Goal: Task Accomplishment & Management: Manage account settings

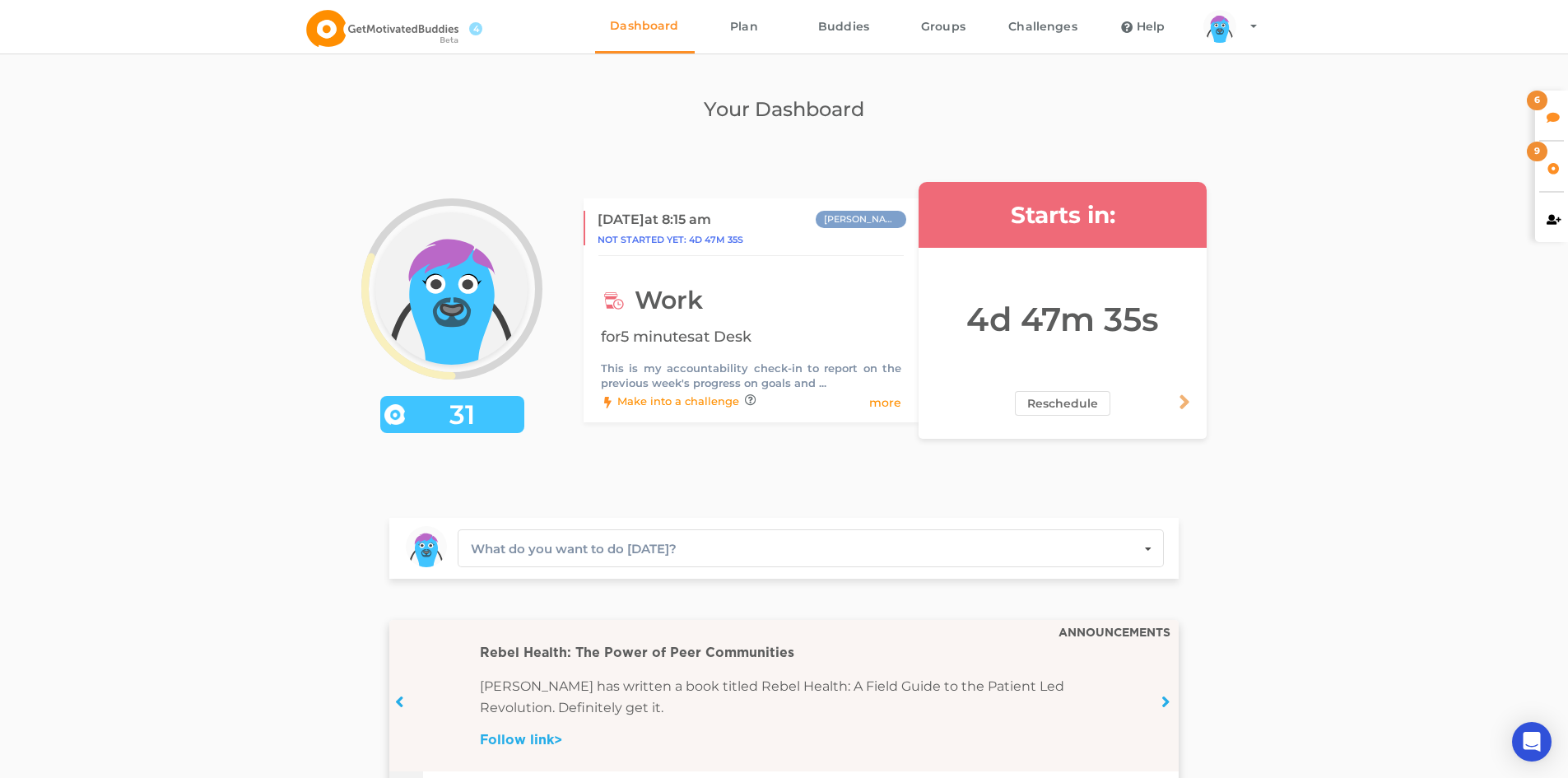
click at [1555, 123] on div "6" at bounding box center [1551, 115] width 33 height 50
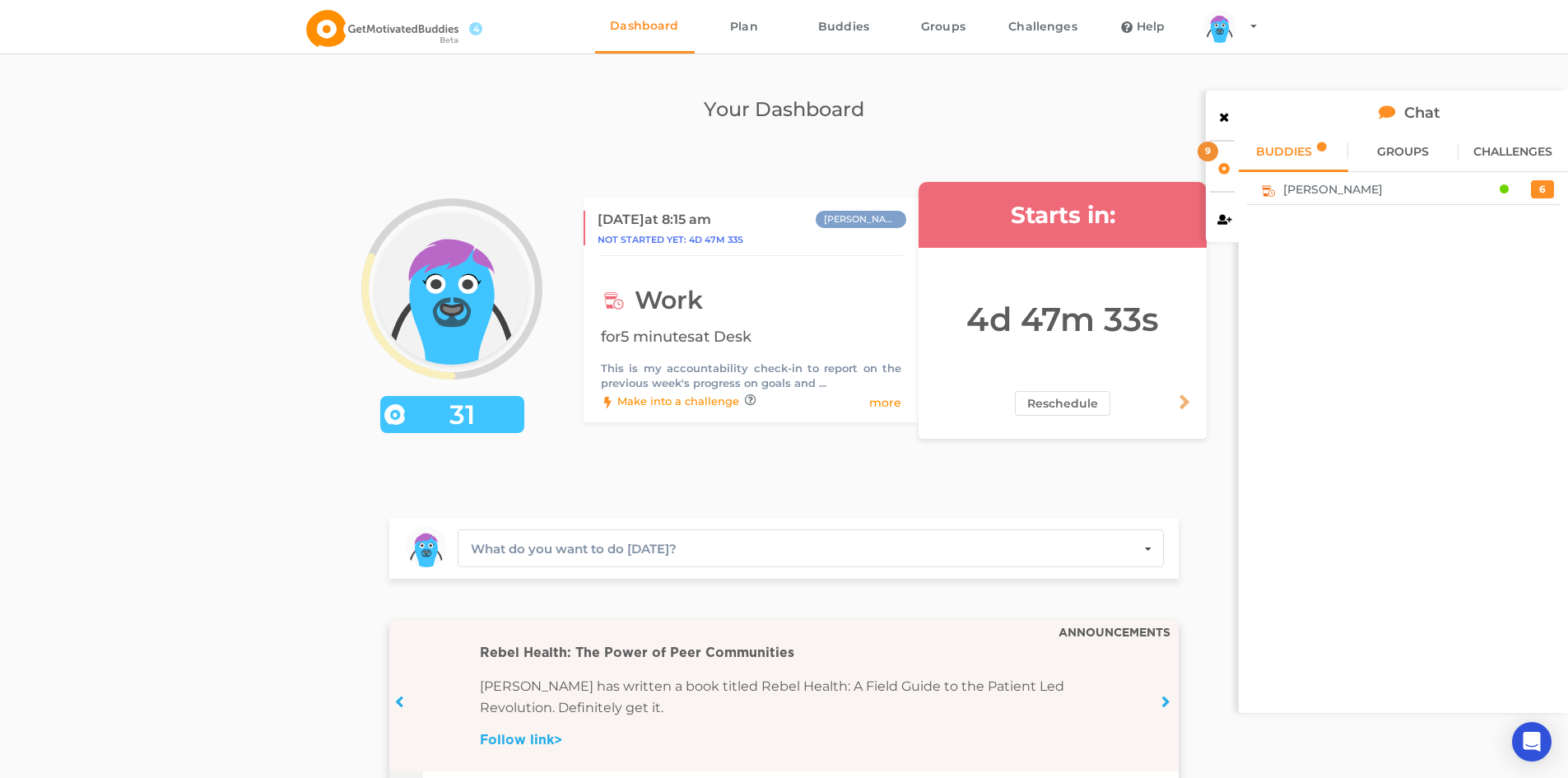
click at [1338, 185] on span "[PERSON_NAME]" at bounding box center [1333, 189] width 99 height 13
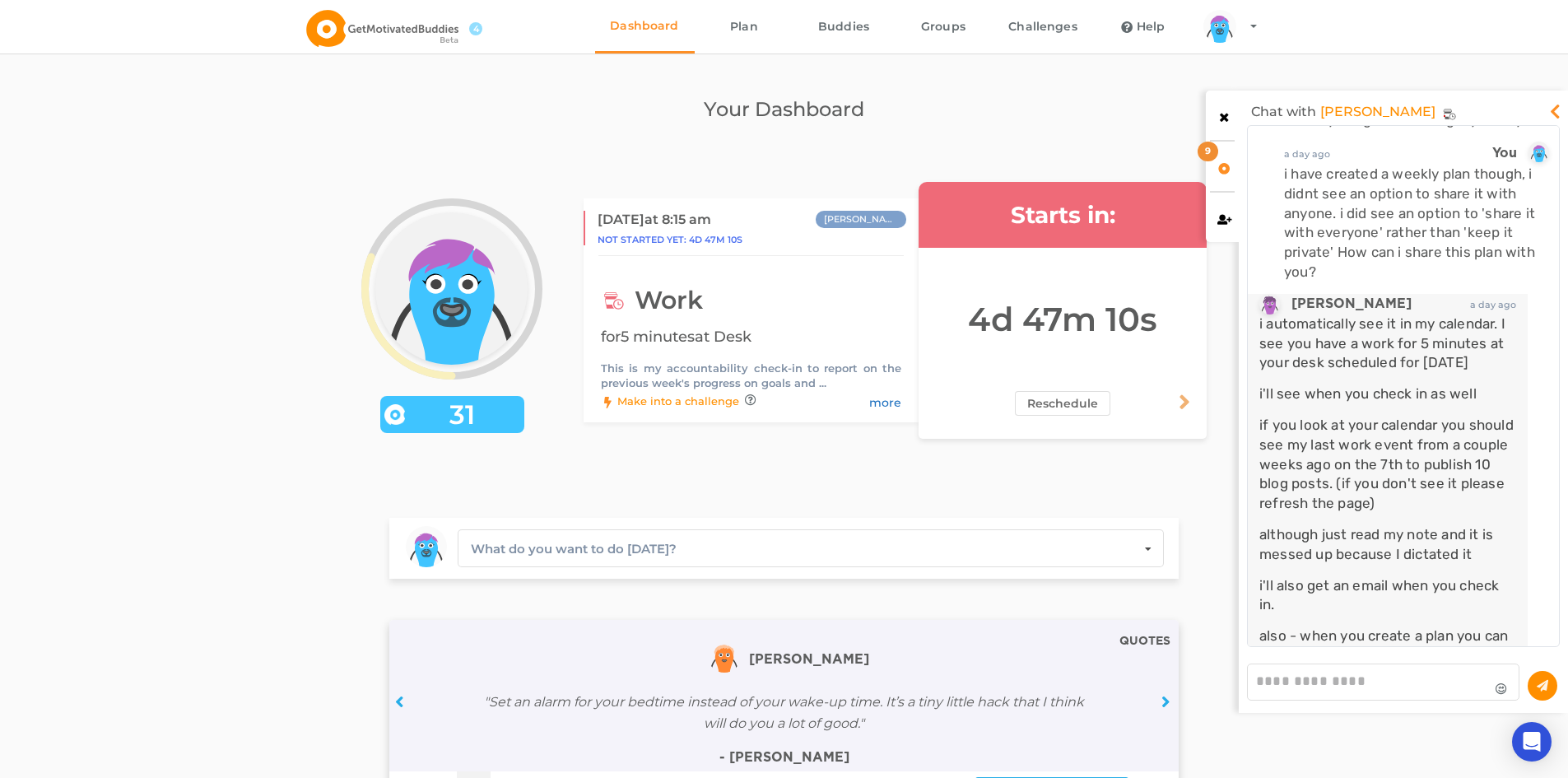
click at [886, 394] on link "more" at bounding box center [885, 402] width 32 height 17
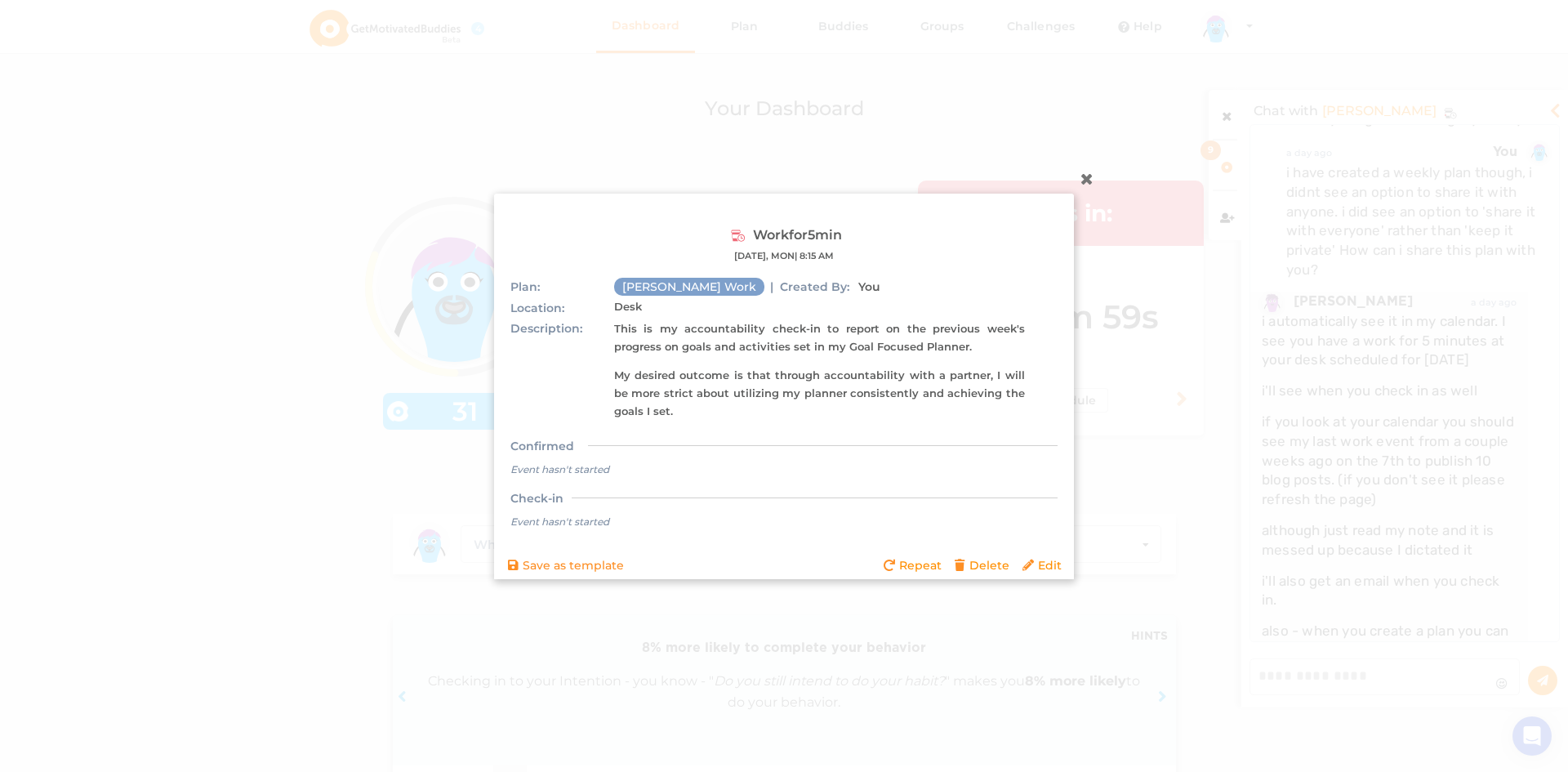
click at [1081, 177] on icon at bounding box center [1087, 178] width 26 height 26
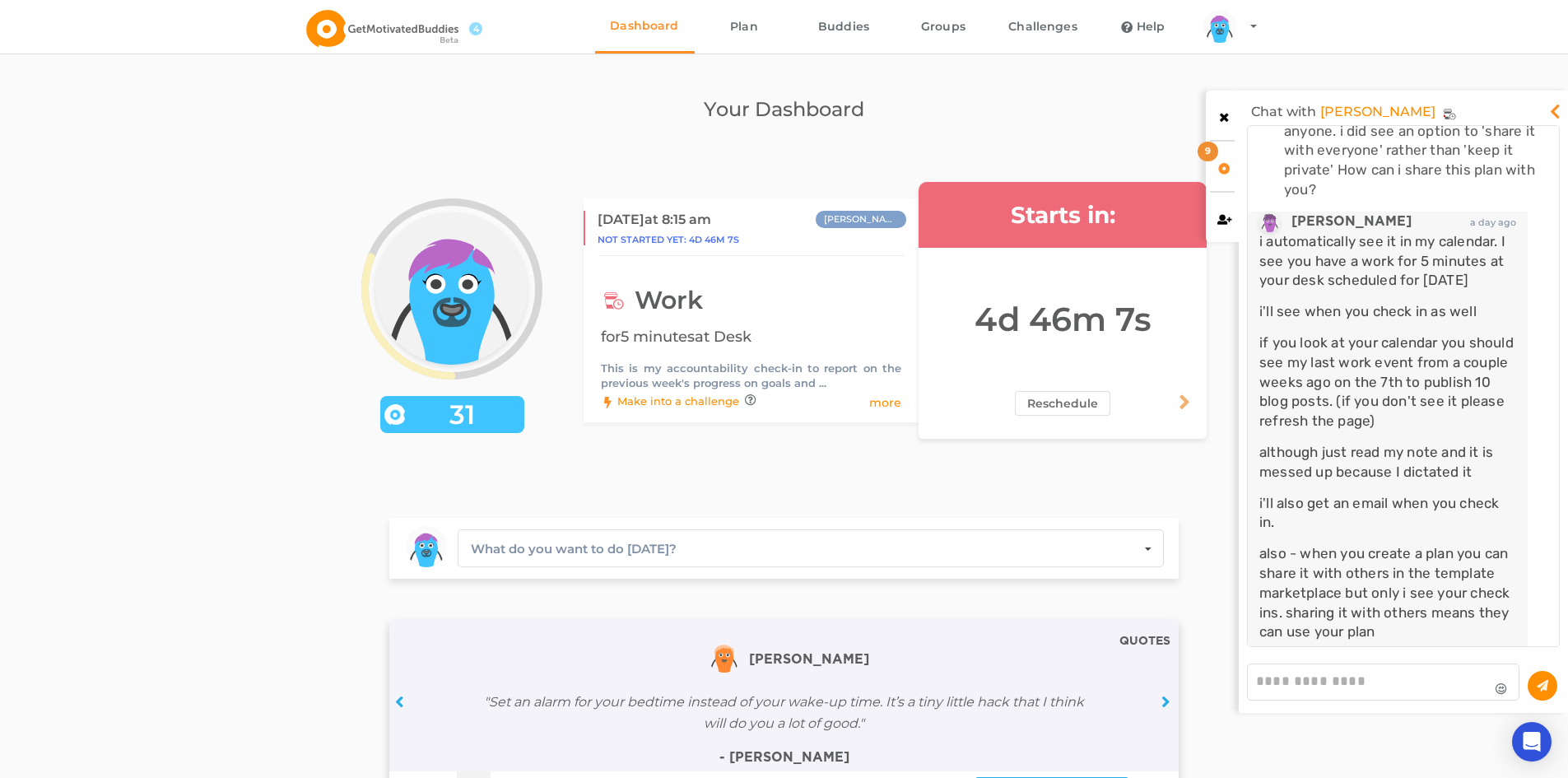
click at [1183, 403] on icon at bounding box center [1185, 402] width 27 height 23
click at [941, 409] on icon at bounding box center [940, 402] width 27 height 23
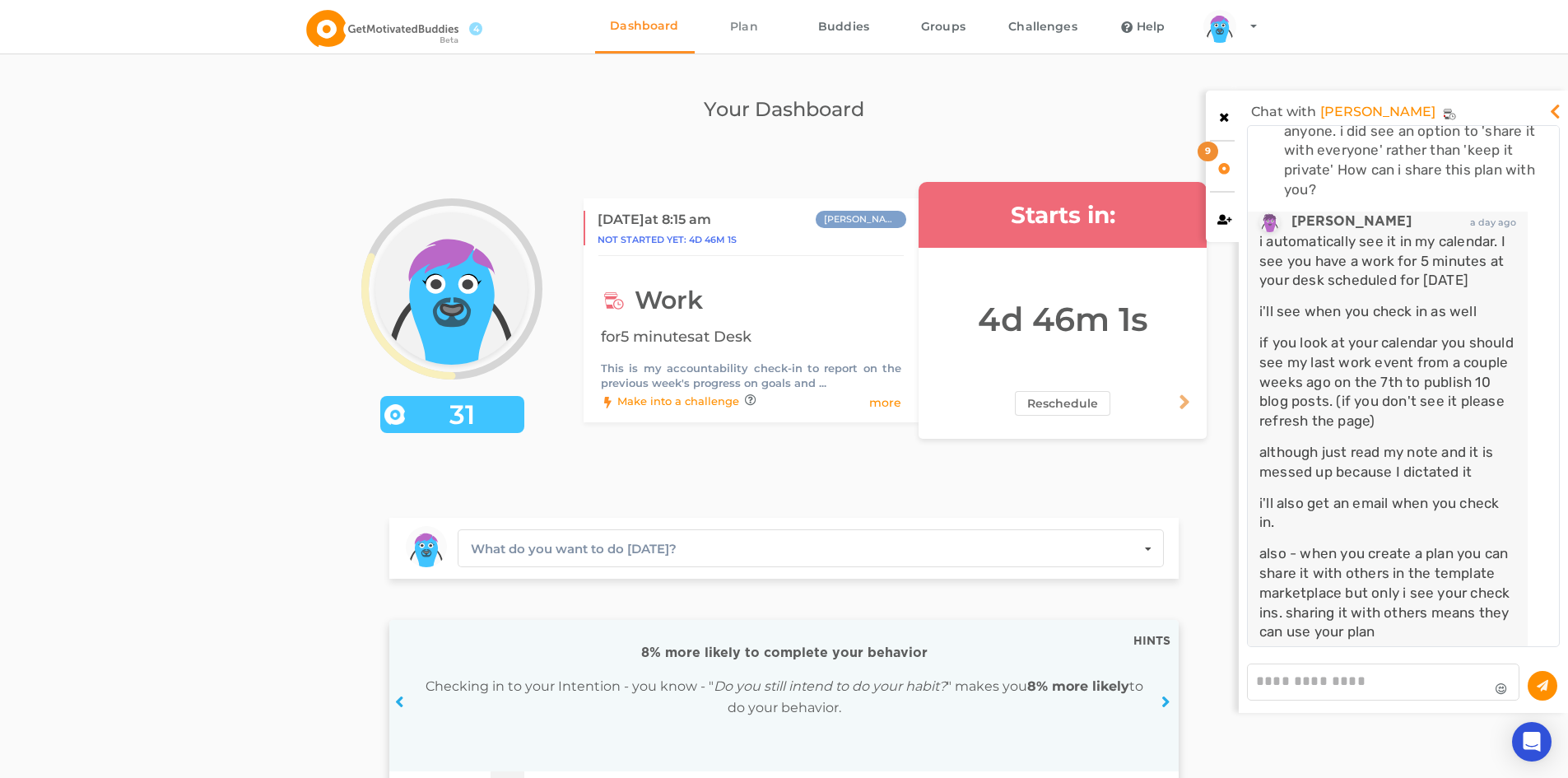
click at [757, 29] on link "Plan" at bounding box center [745, 27] width 99 height 53
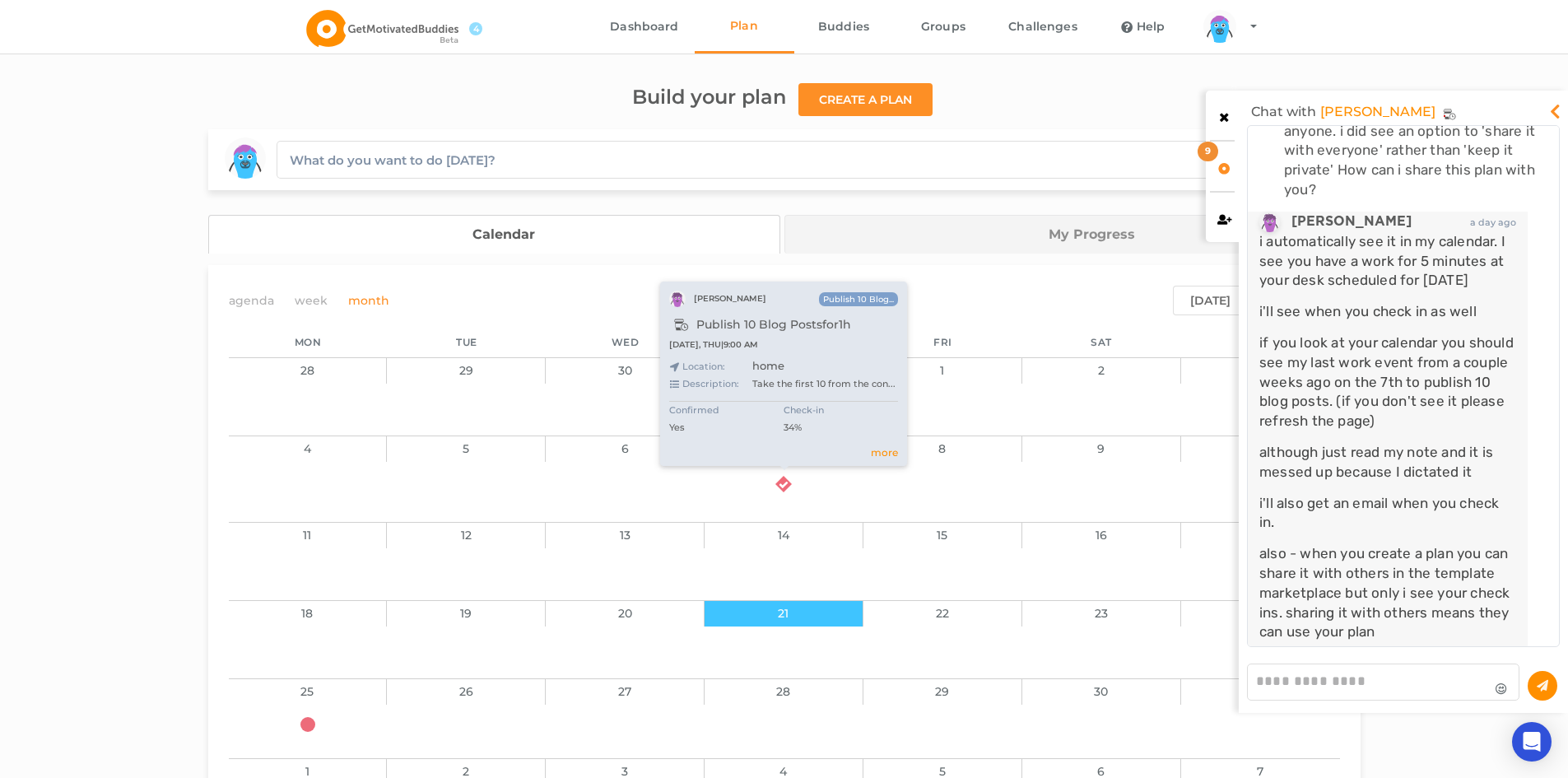
click at [784, 484] on icon at bounding box center [784, 476] width 17 height 17
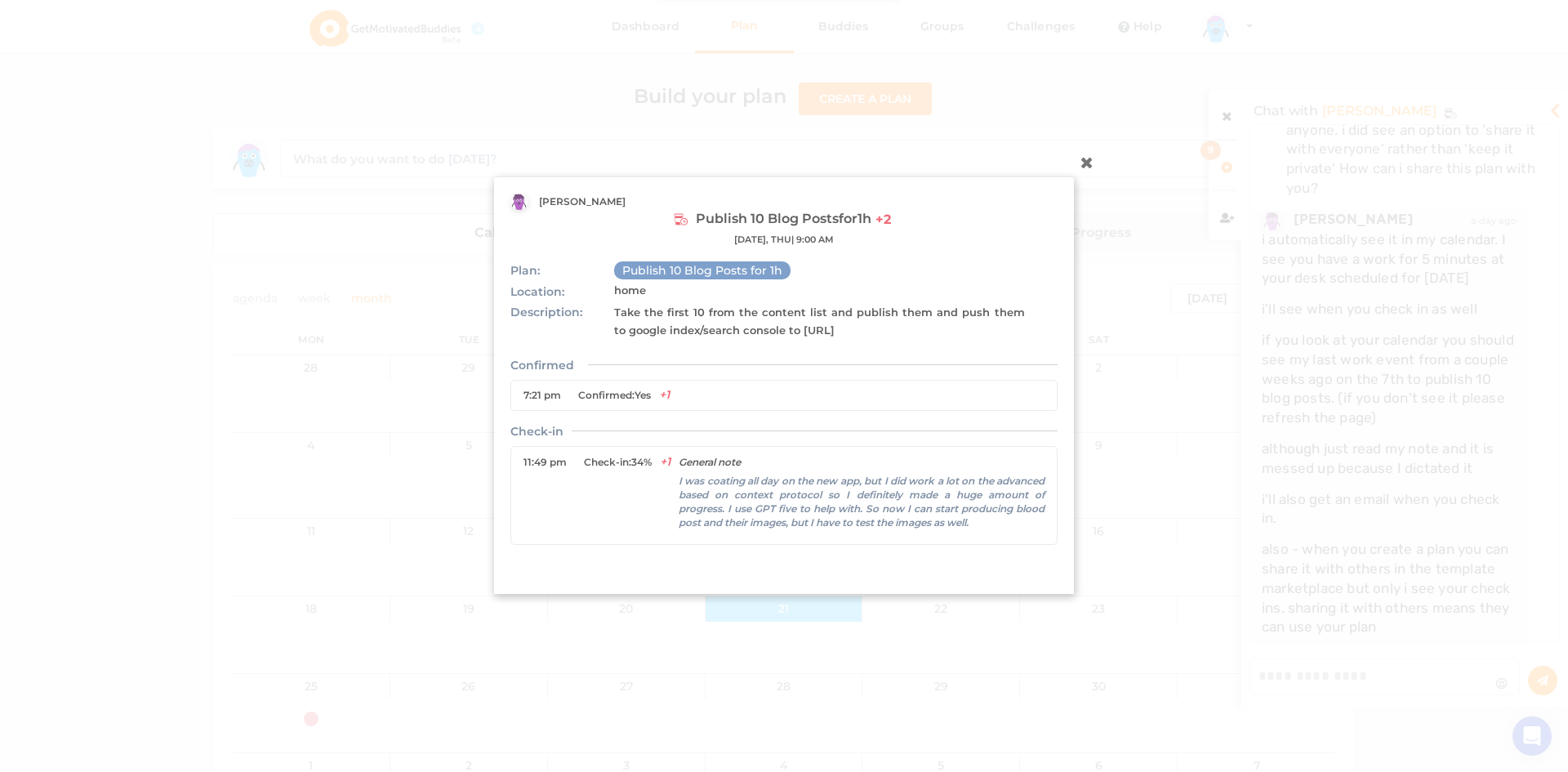
click at [1078, 155] on icon at bounding box center [1087, 162] width 26 height 26
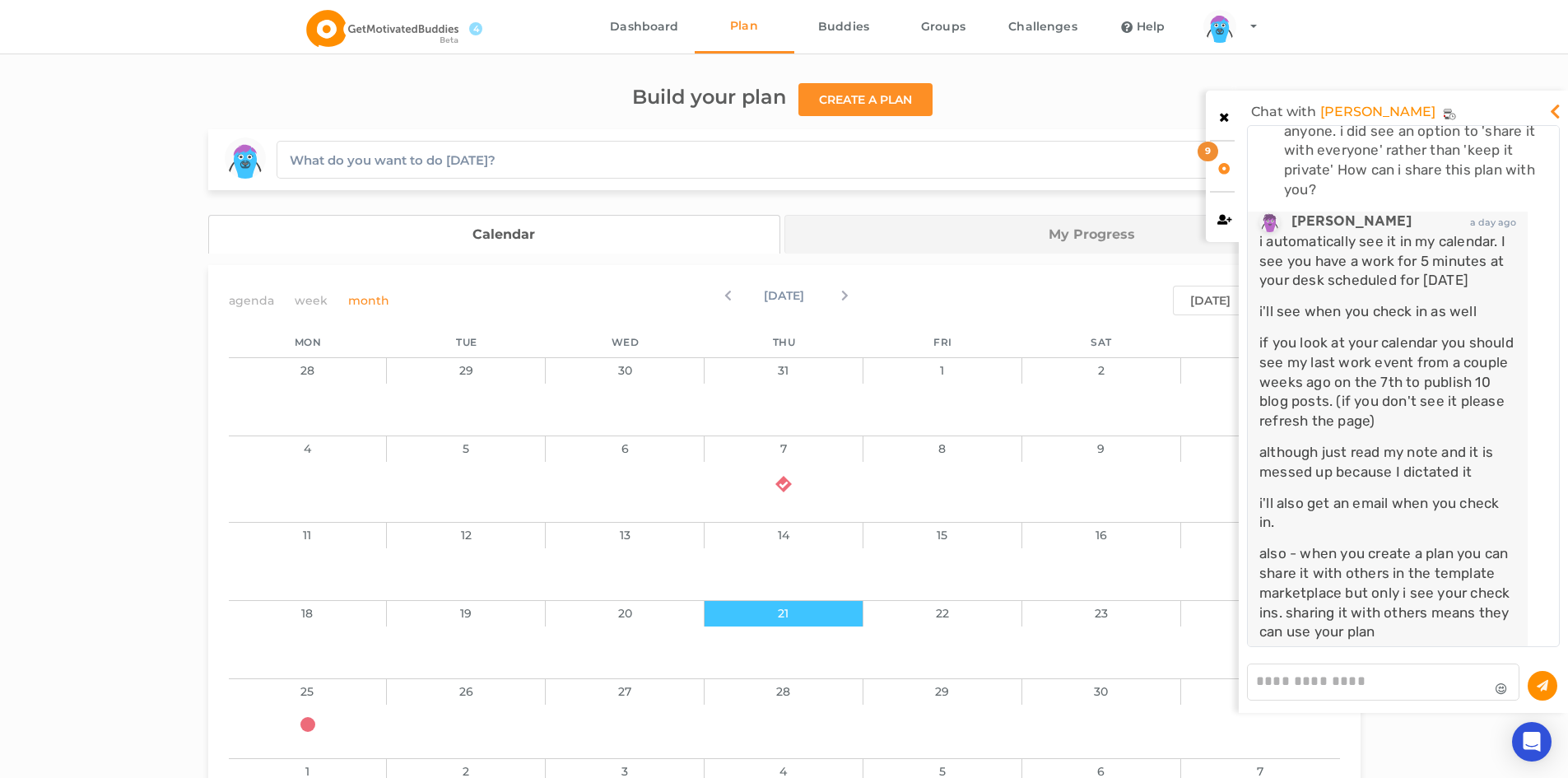
click at [1385, 677] on textarea at bounding box center [1383, 682] width 272 height 37
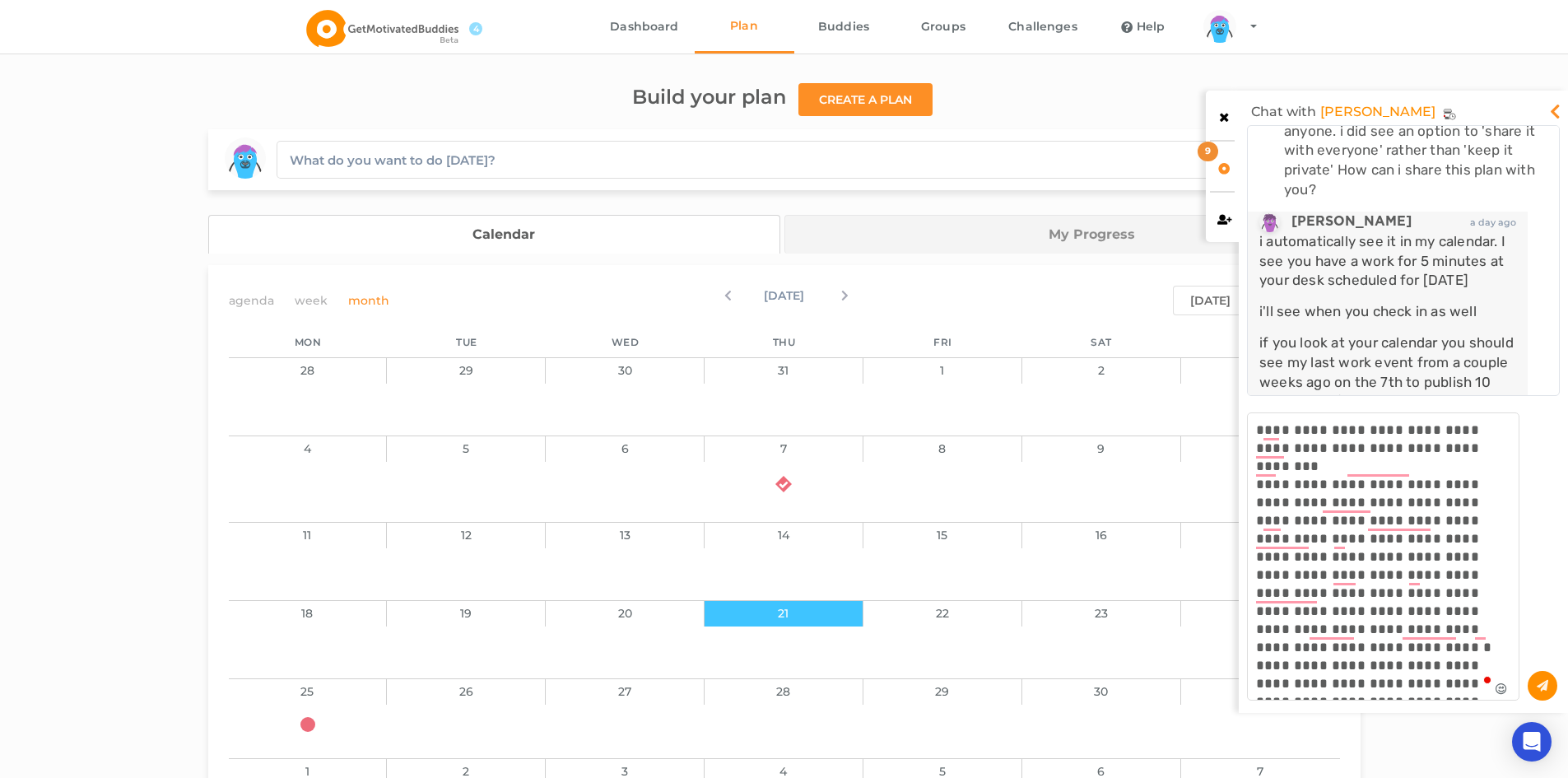
type textarea "**********"
click at [1540, 684] on icon at bounding box center [1542, 684] width 12 height 10
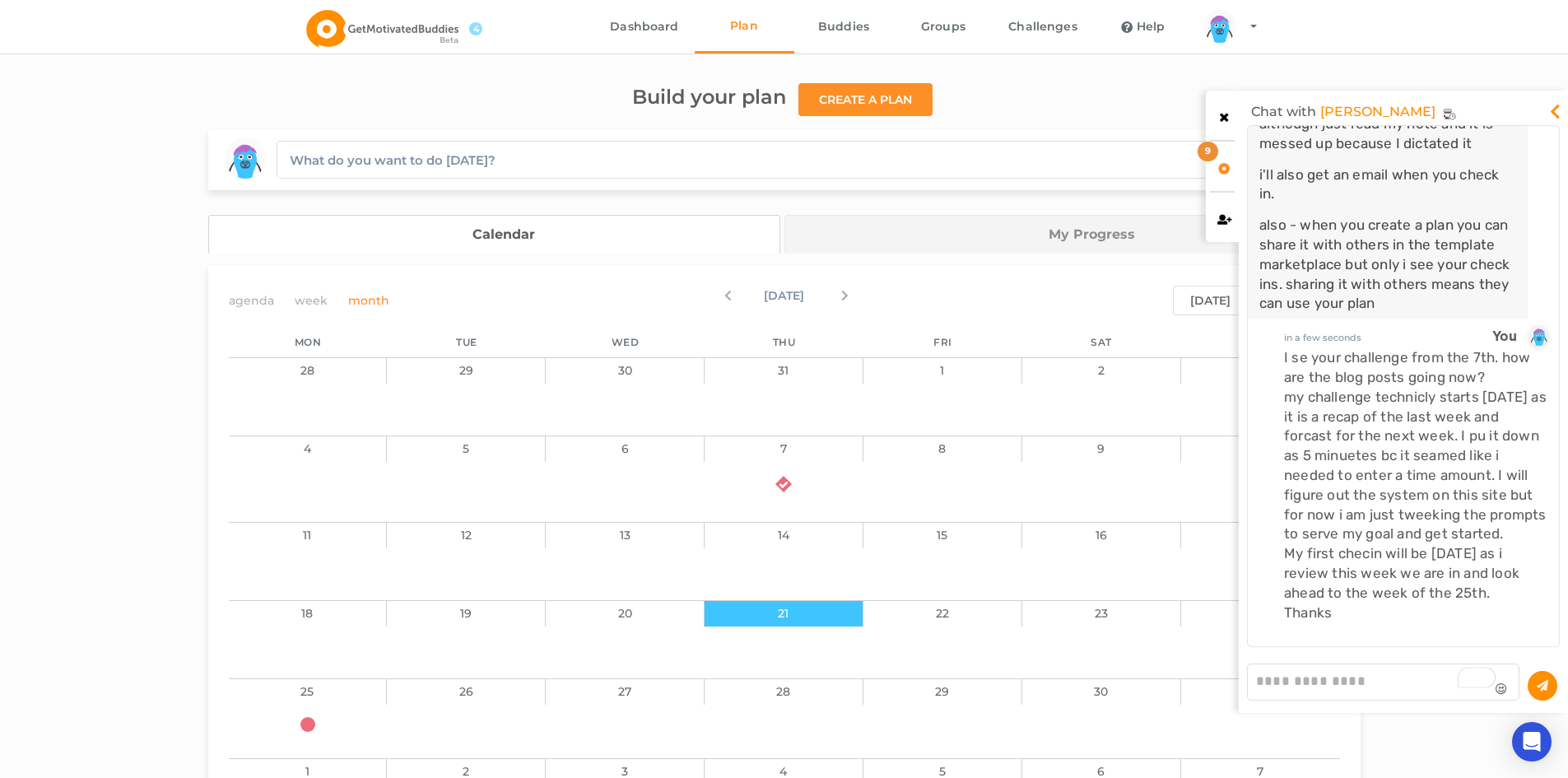
click at [1555, 109] on icon at bounding box center [1556, 106] width 20 height 17
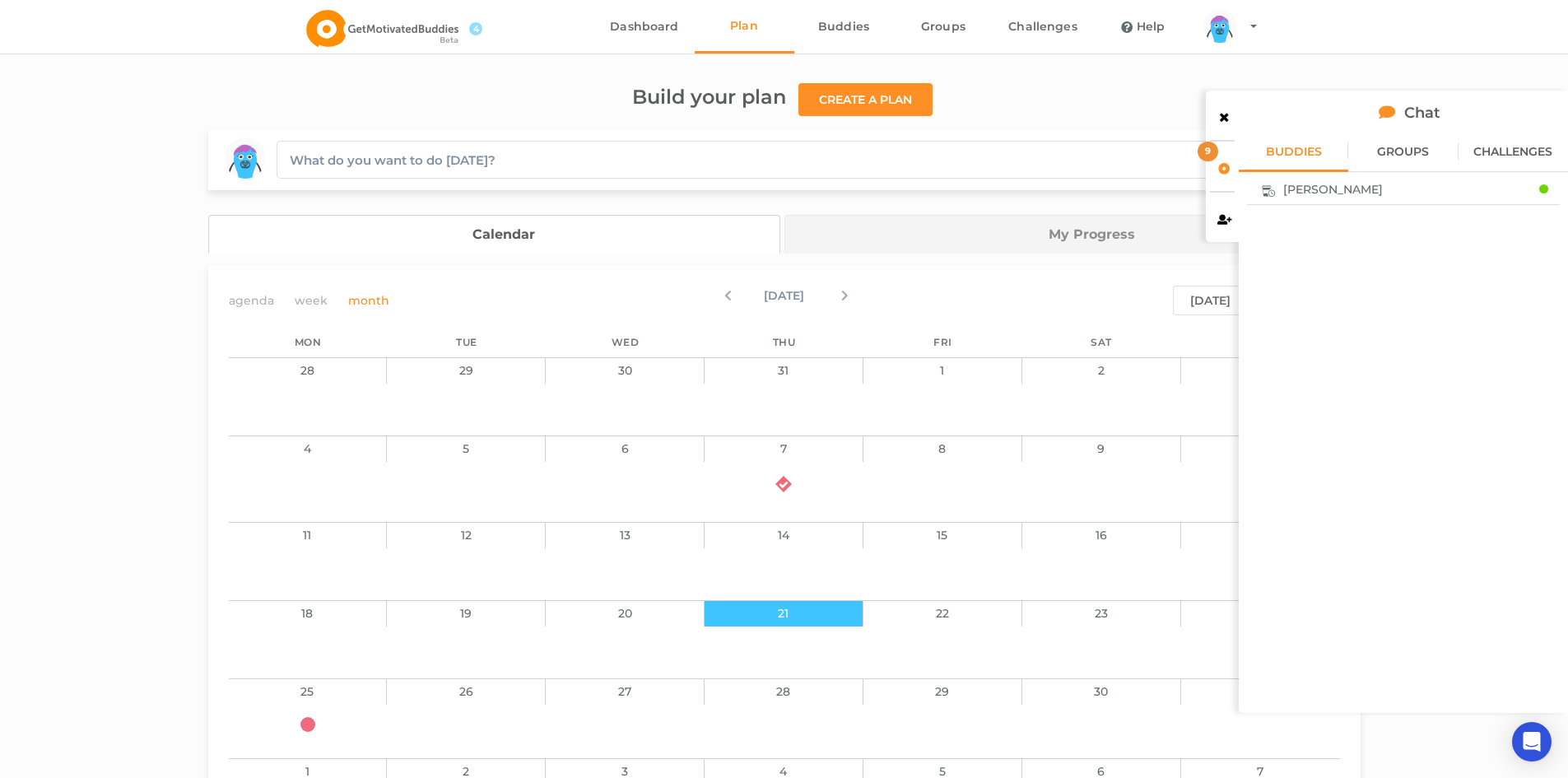
click at [1224, 168] on icon at bounding box center [1225, 166] width 14 height 12
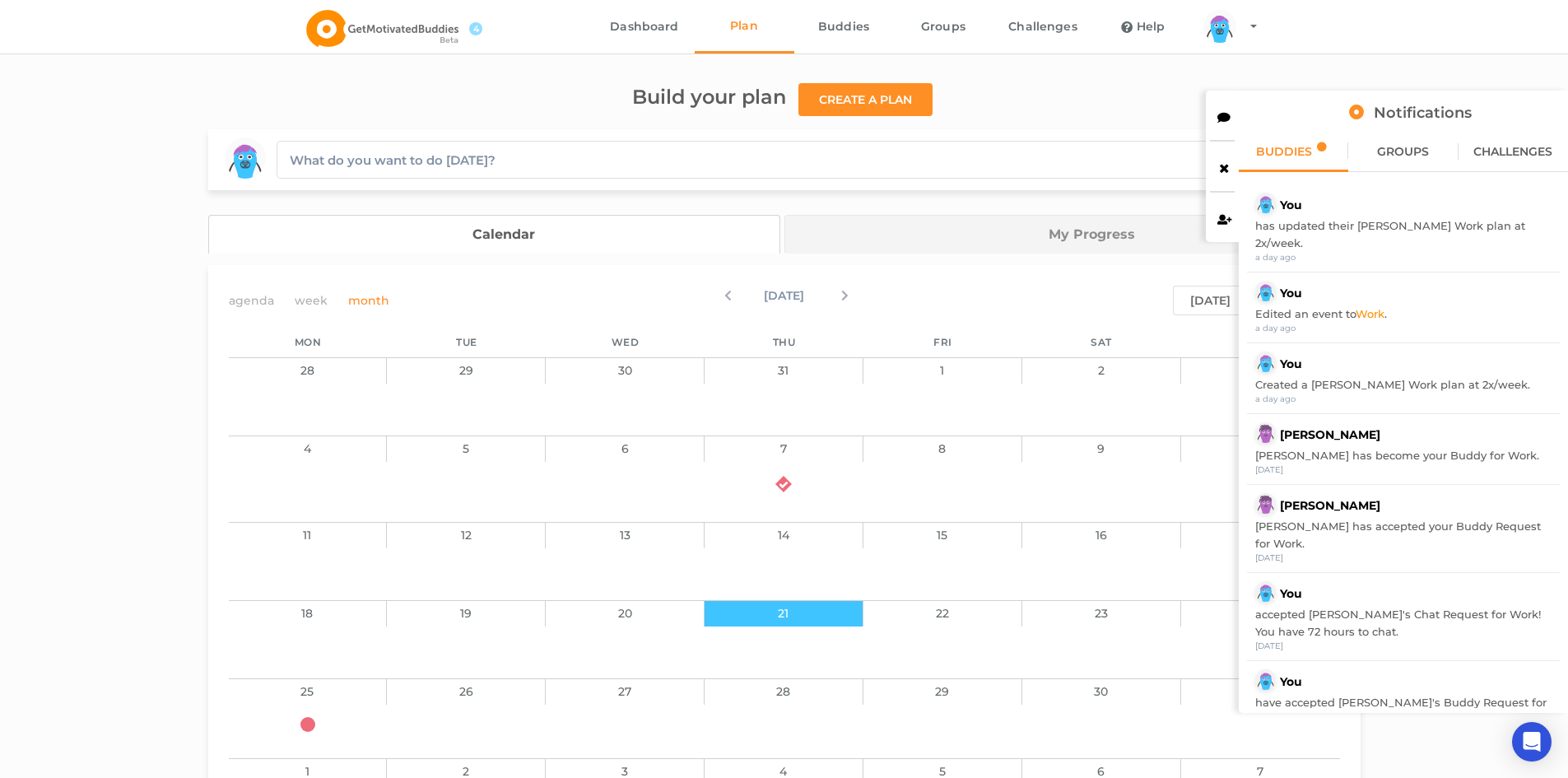
click at [1410, 152] on span "GROUPS" at bounding box center [1403, 151] width 52 height 12
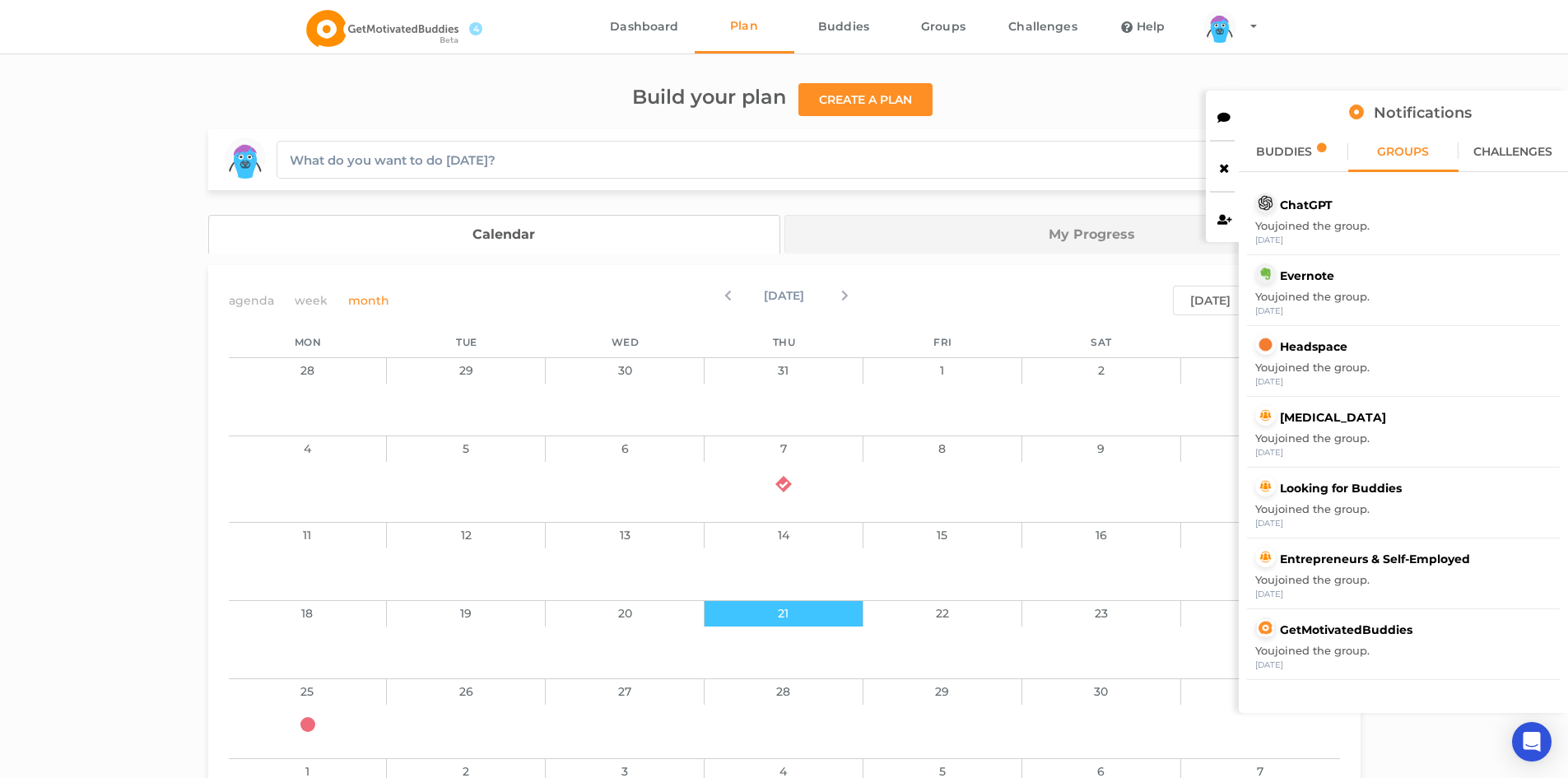
click at [1515, 155] on span "CHALLENGES" at bounding box center [1513, 151] width 79 height 12
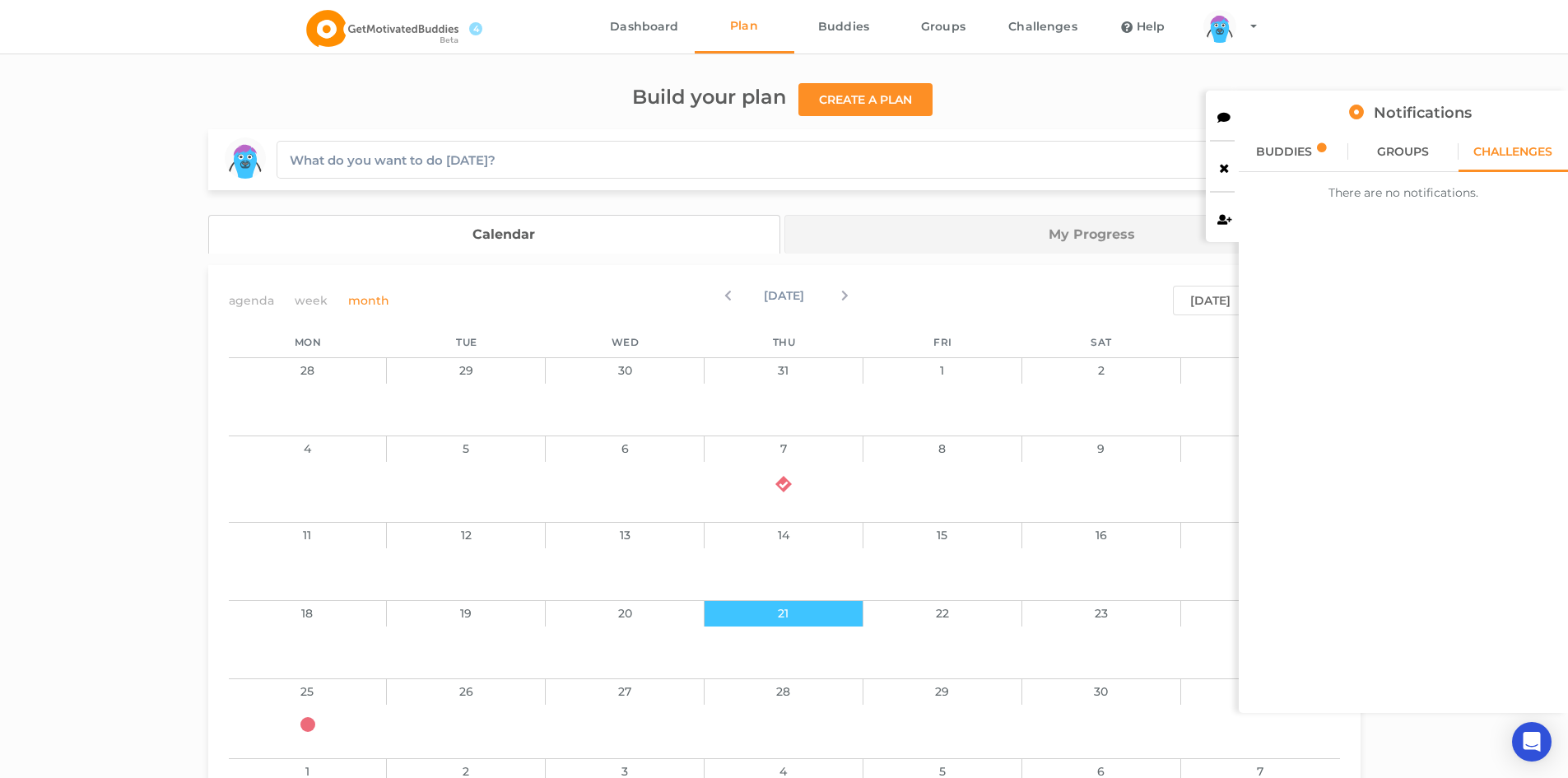
click at [1224, 220] on icon at bounding box center [1225, 217] width 14 height 12
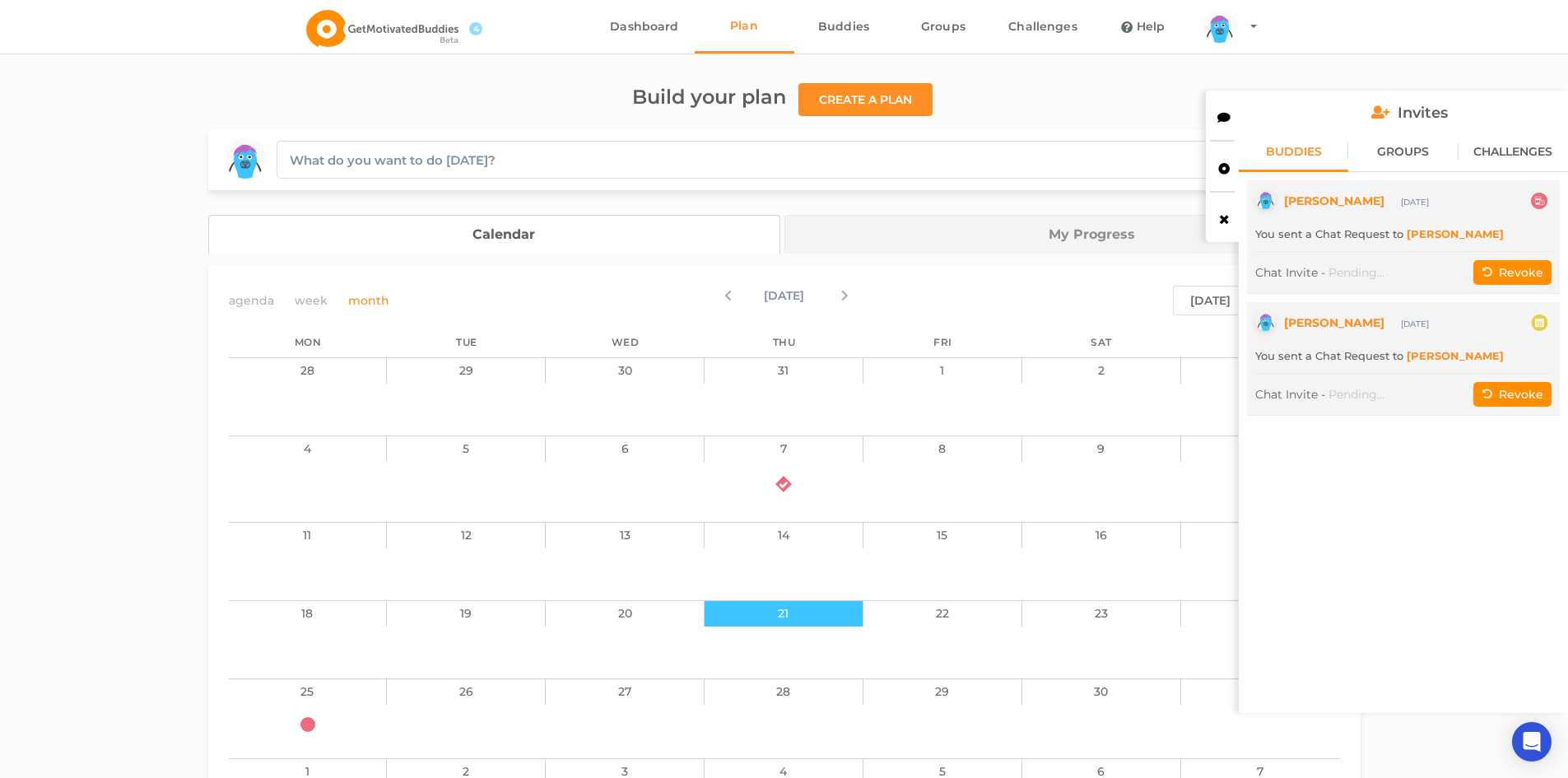
click at [1491, 270] on icon at bounding box center [1487, 270] width 12 height 8
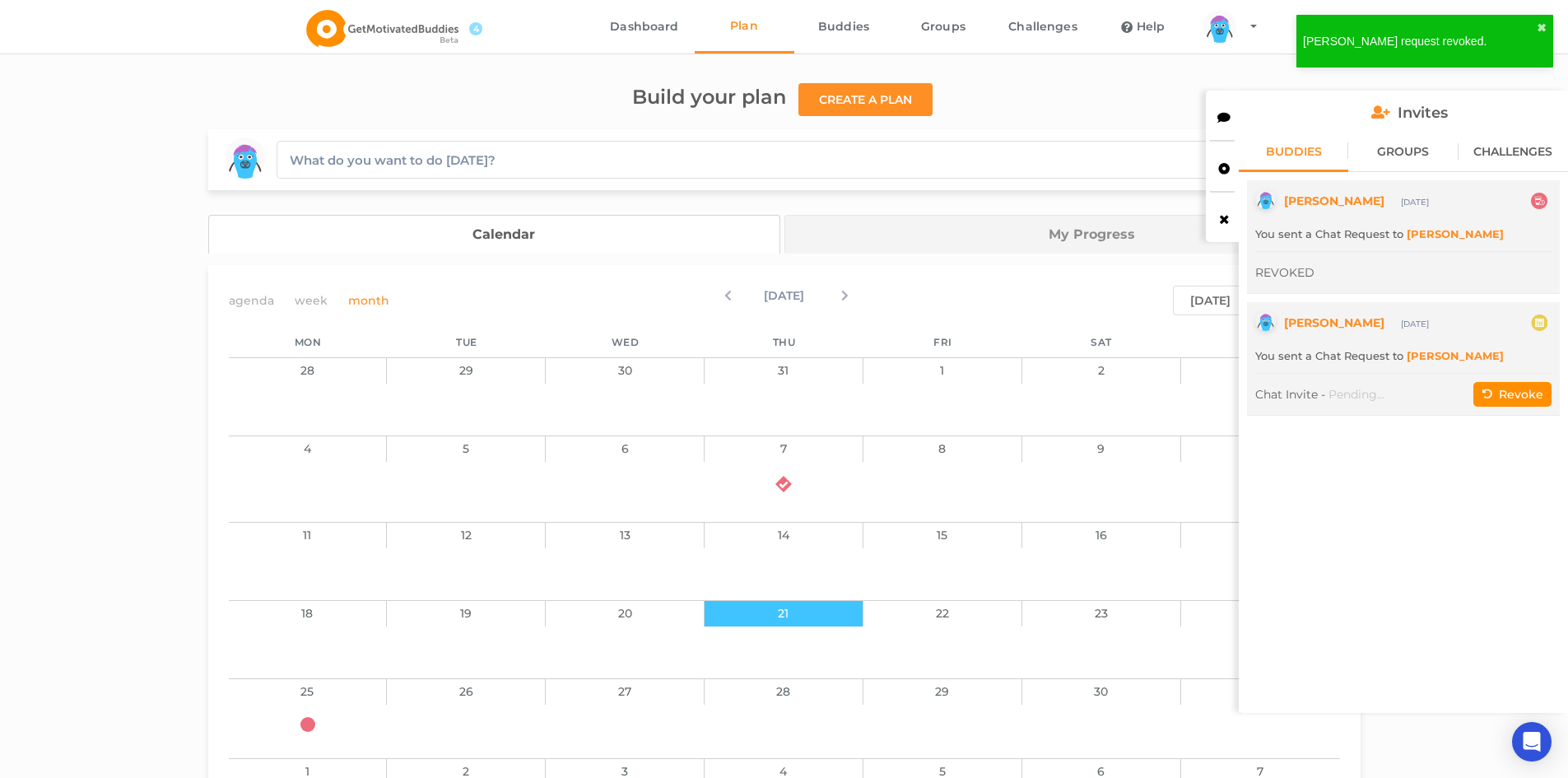
click at [1486, 394] on icon at bounding box center [1487, 392] width 12 height 8
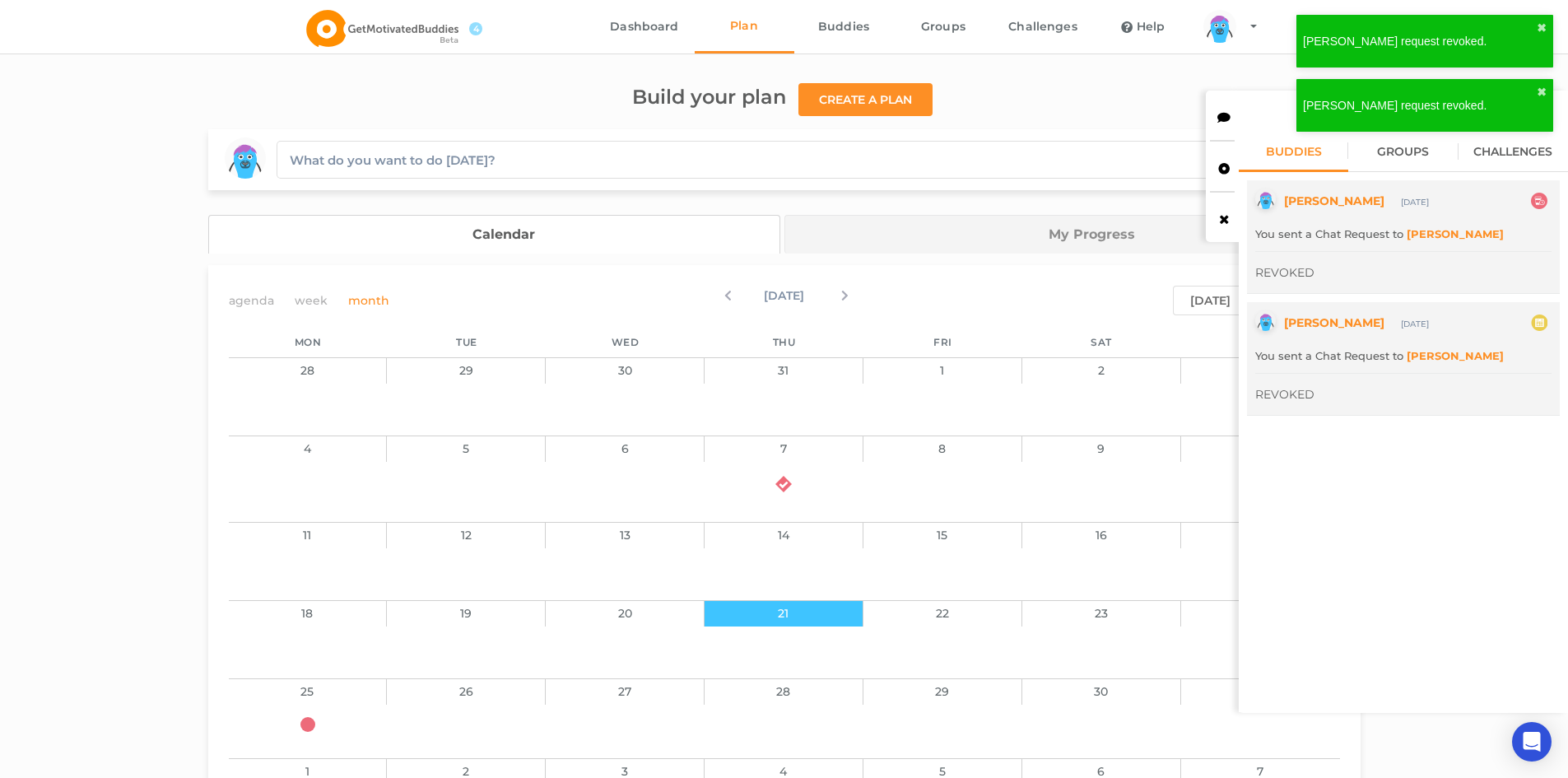
click at [1230, 122] on div at bounding box center [1222, 115] width 33 height 50
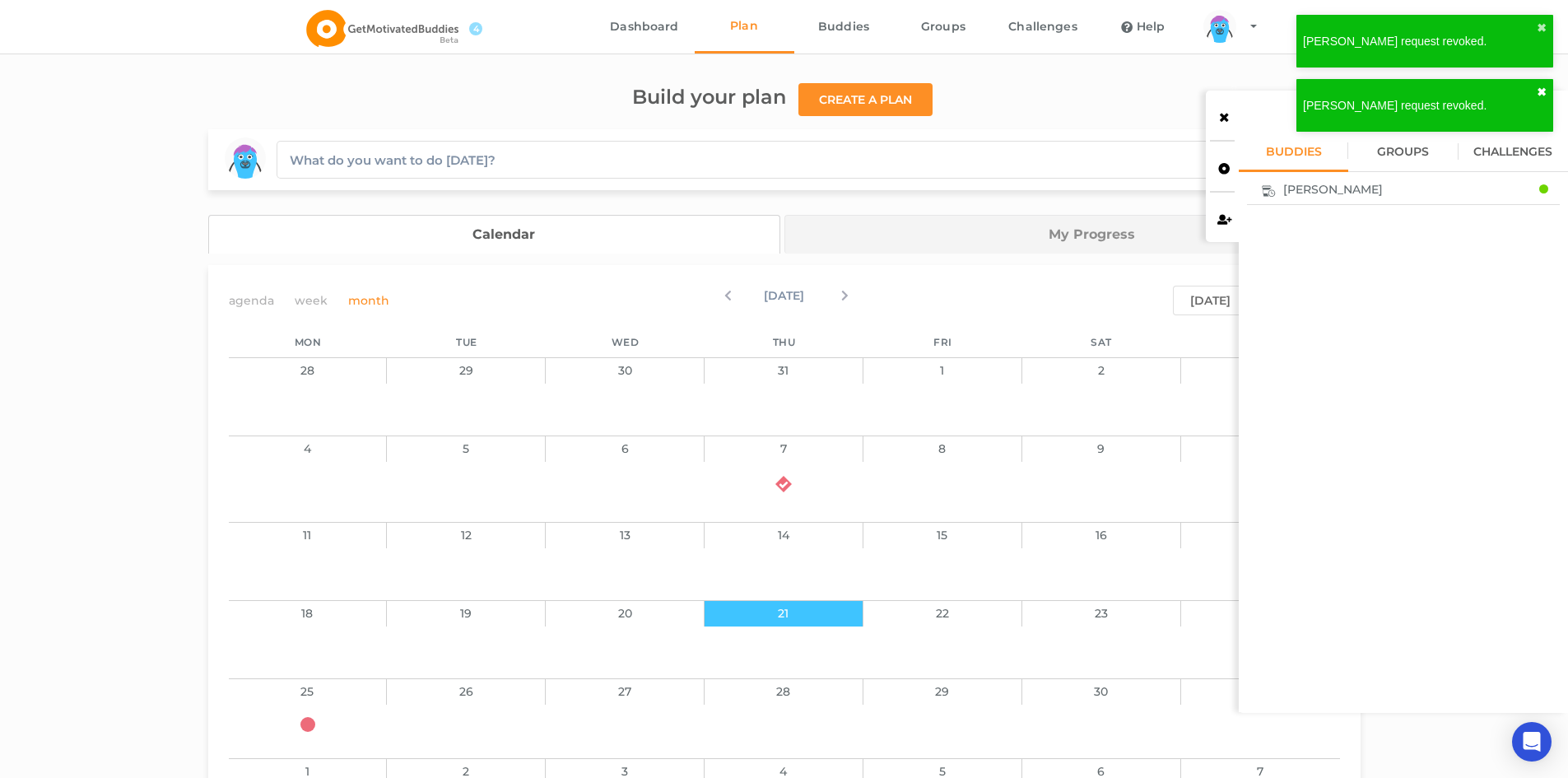
click at [1540, 92] on button "✖" at bounding box center [1541, 92] width 10 height 13
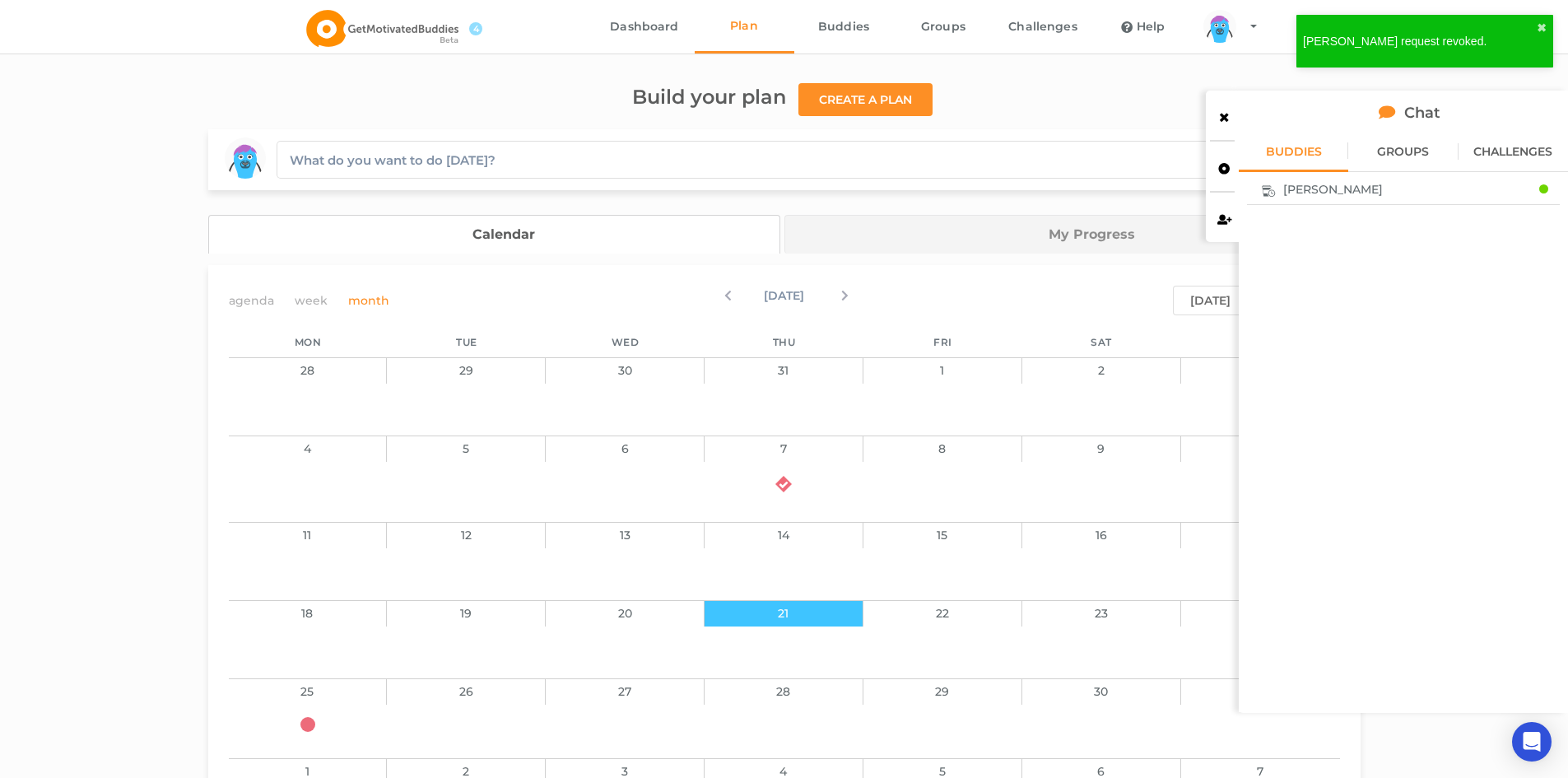
click at [1536, 24] on div "[PERSON_NAME] request revoked. ✖" at bounding box center [1425, 41] width 257 height 52
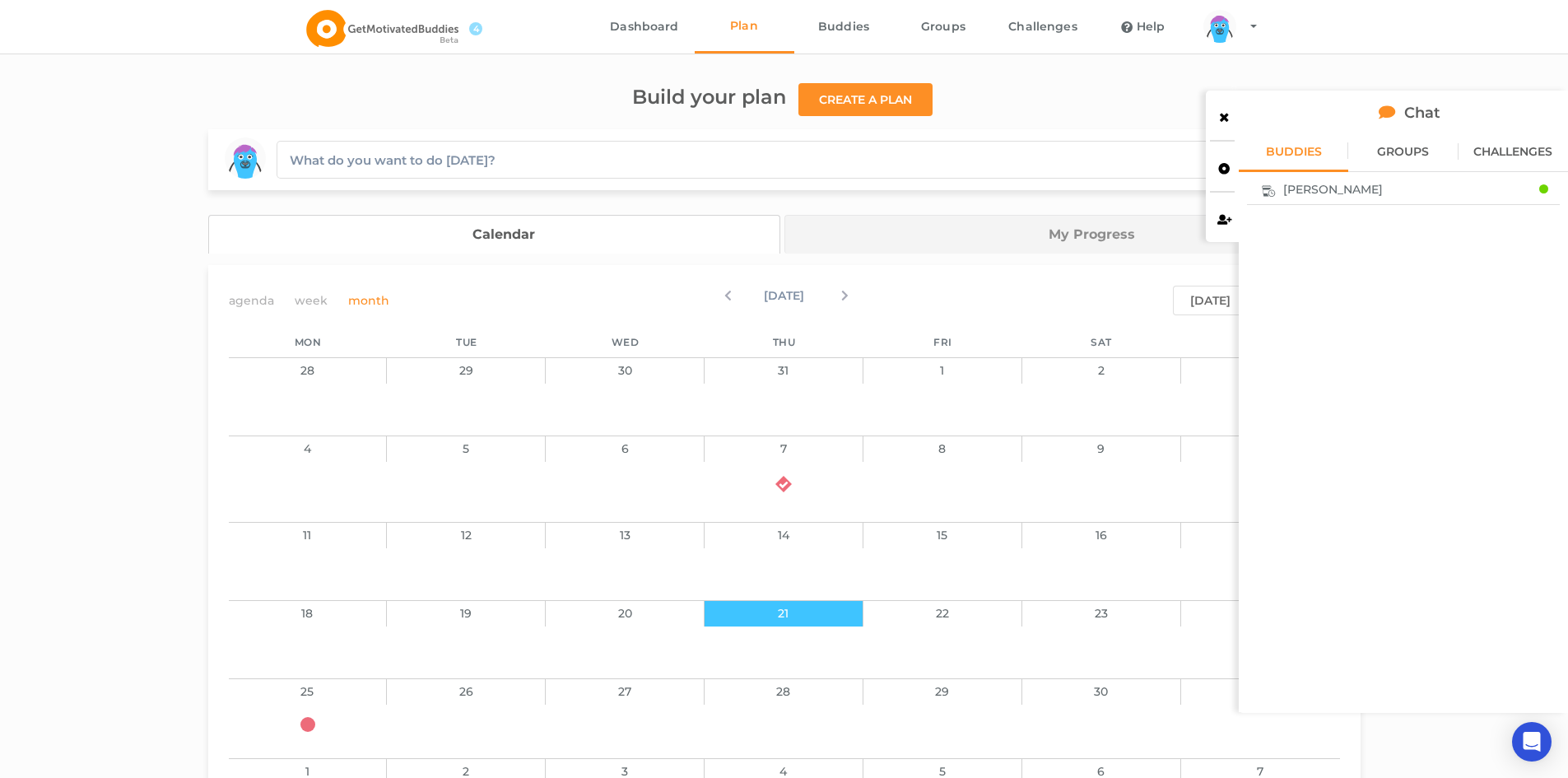
click at [1224, 108] on div at bounding box center [1222, 115] width 33 height 50
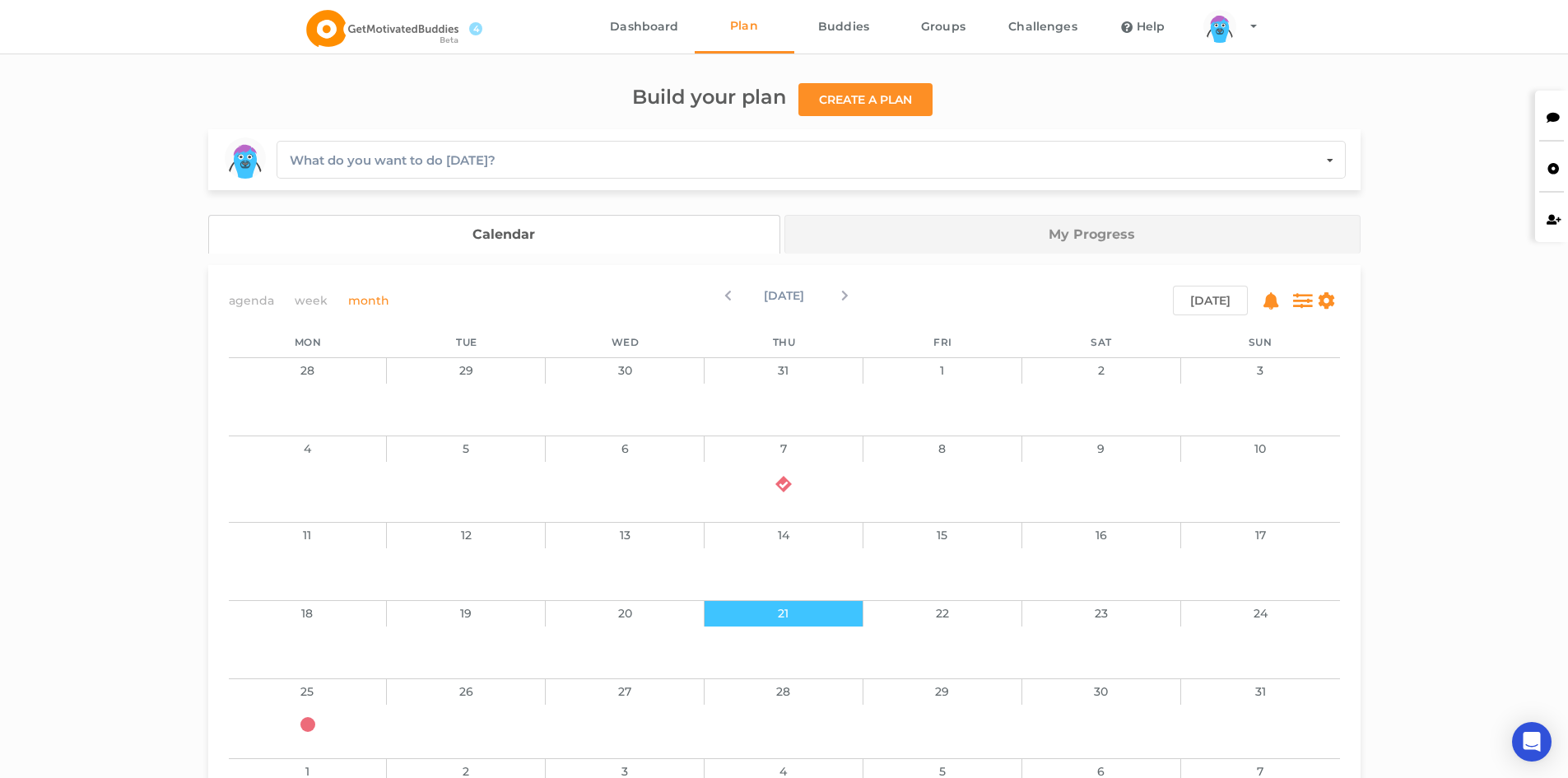
click at [1266, 97] on div "Build your plan Create a plan" at bounding box center [784, 99] width 1152 height 34
click at [675, 28] on link "Dashboard" at bounding box center [645, 27] width 99 height 53
